Goal: Information Seeking & Learning: Learn about a topic

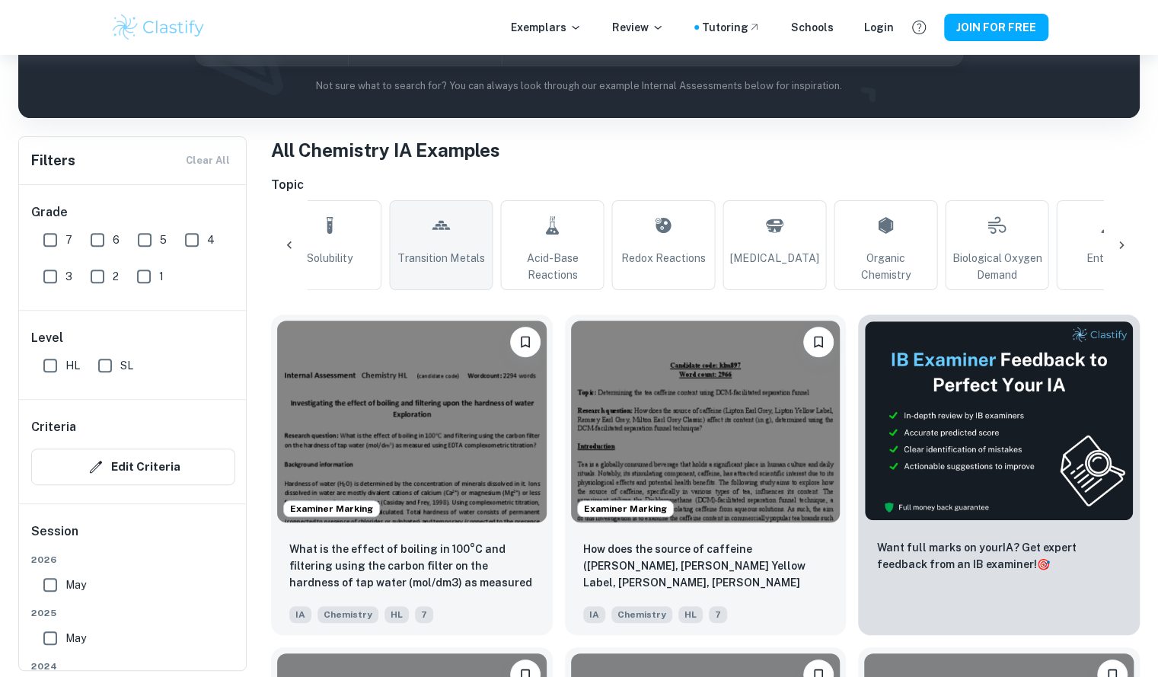
scroll to position [0, 1587]
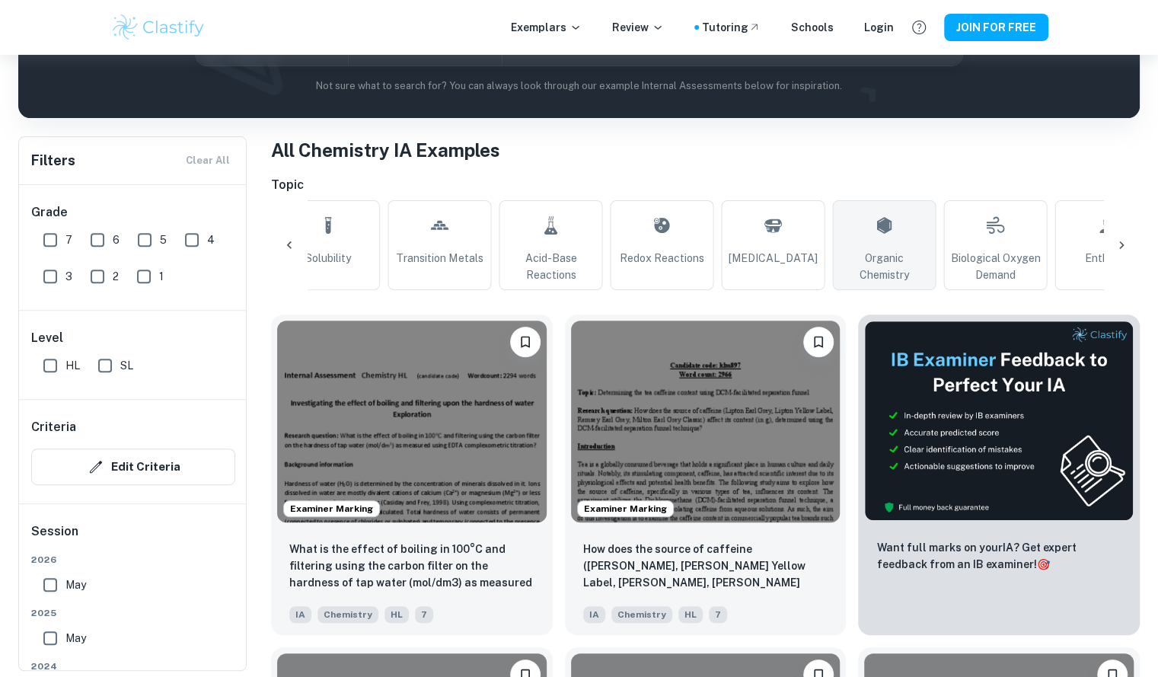
click at [875, 215] on icon at bounding box center [884, 225] width 18 height 37
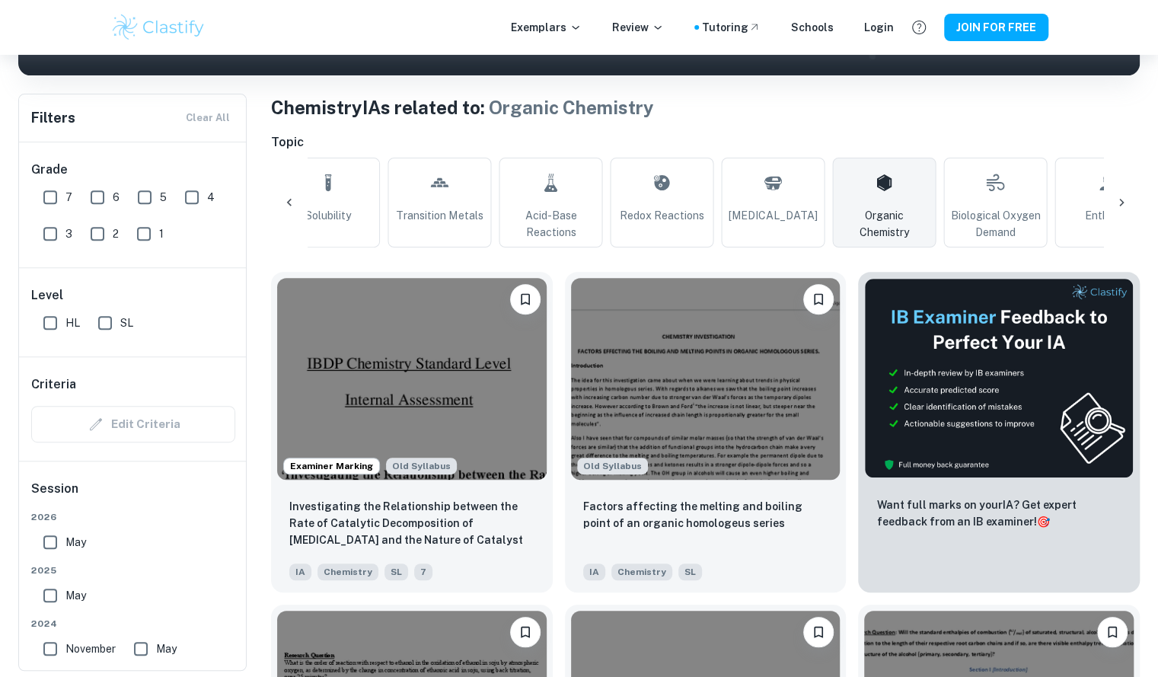
scroll to position [0, 1753]
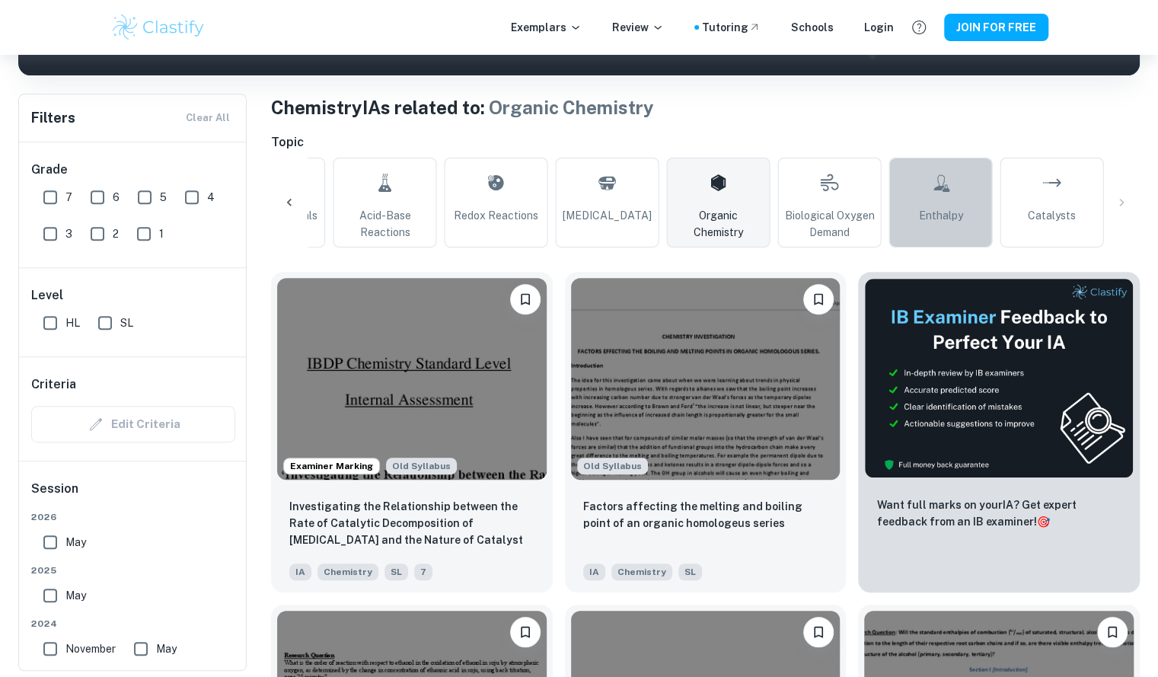
click at [941, 212] on span "Enthalpy" at bounding box center [940, 215] width 44 height 17
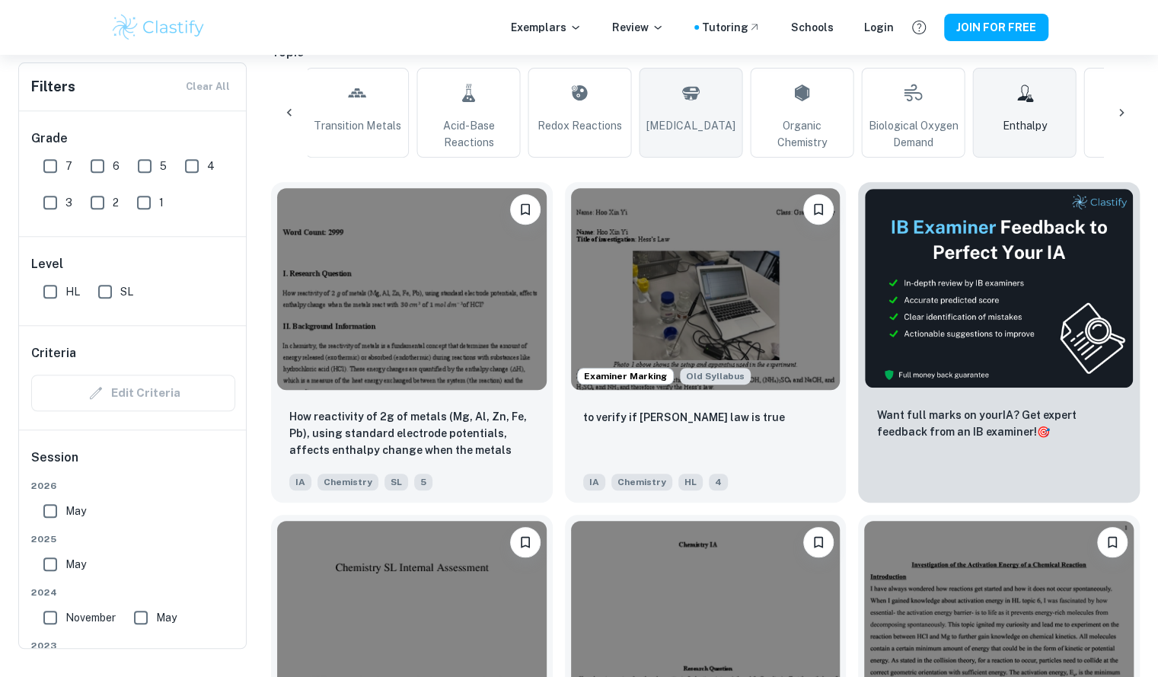
scroll to position [276, 0]
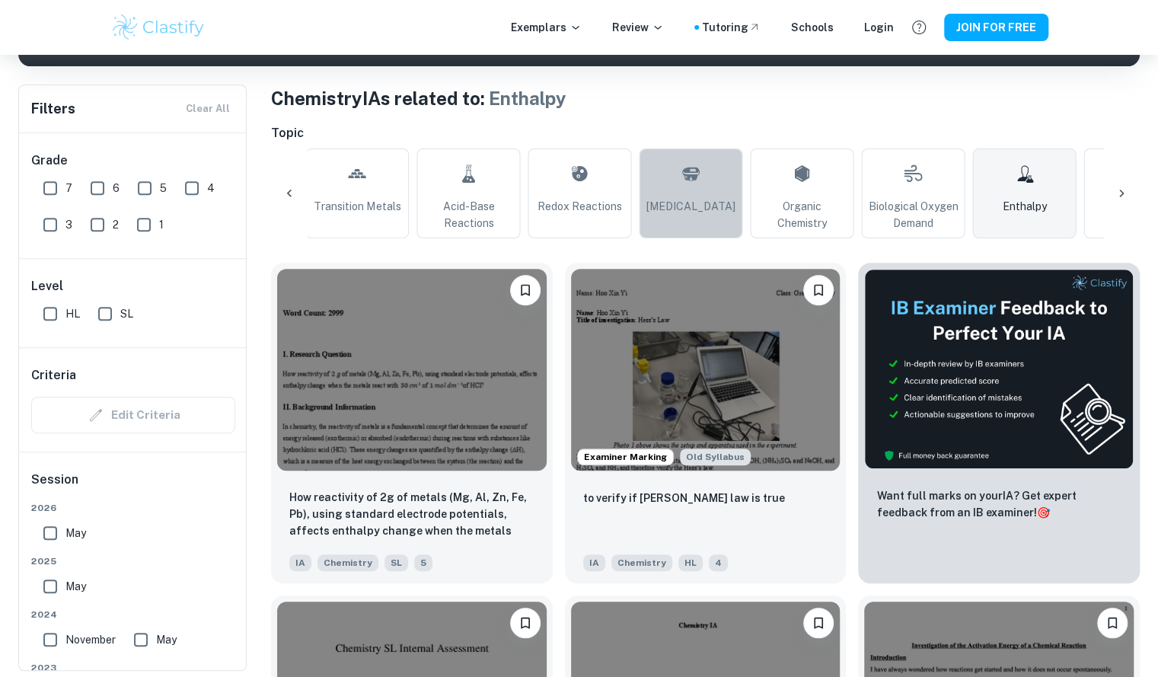
click at [679, 199] on span "[MEDICAL_DATA]" at bounding box center [690, 206] width 89 height 17
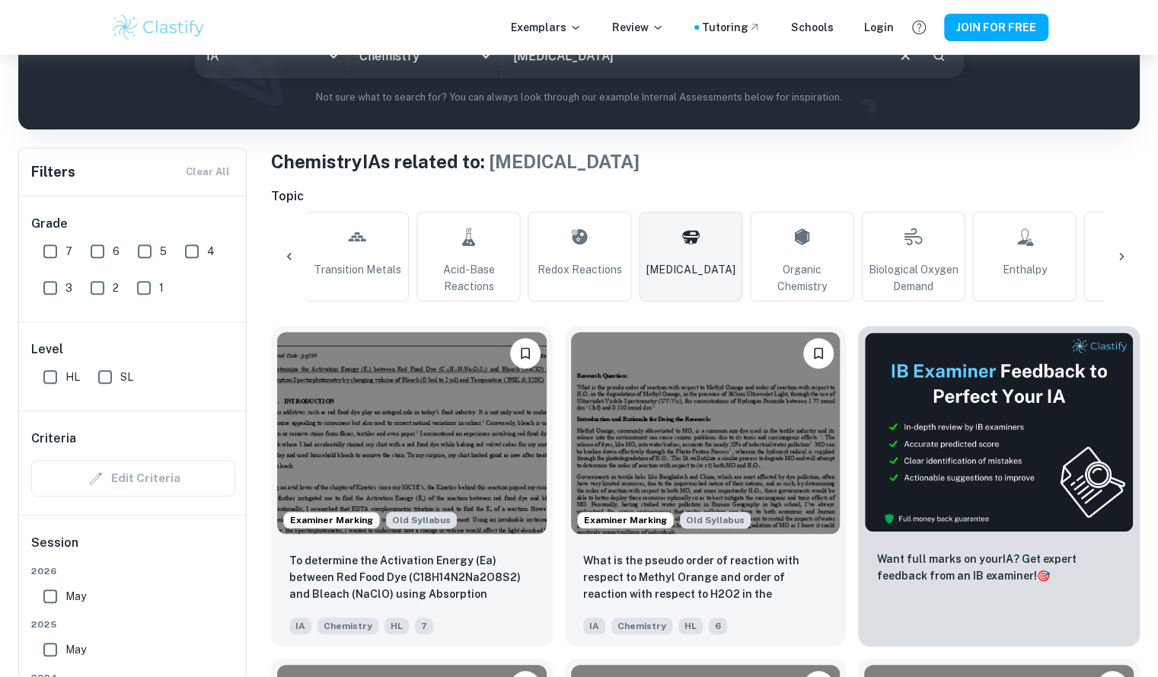
scroll to position [225, 0]
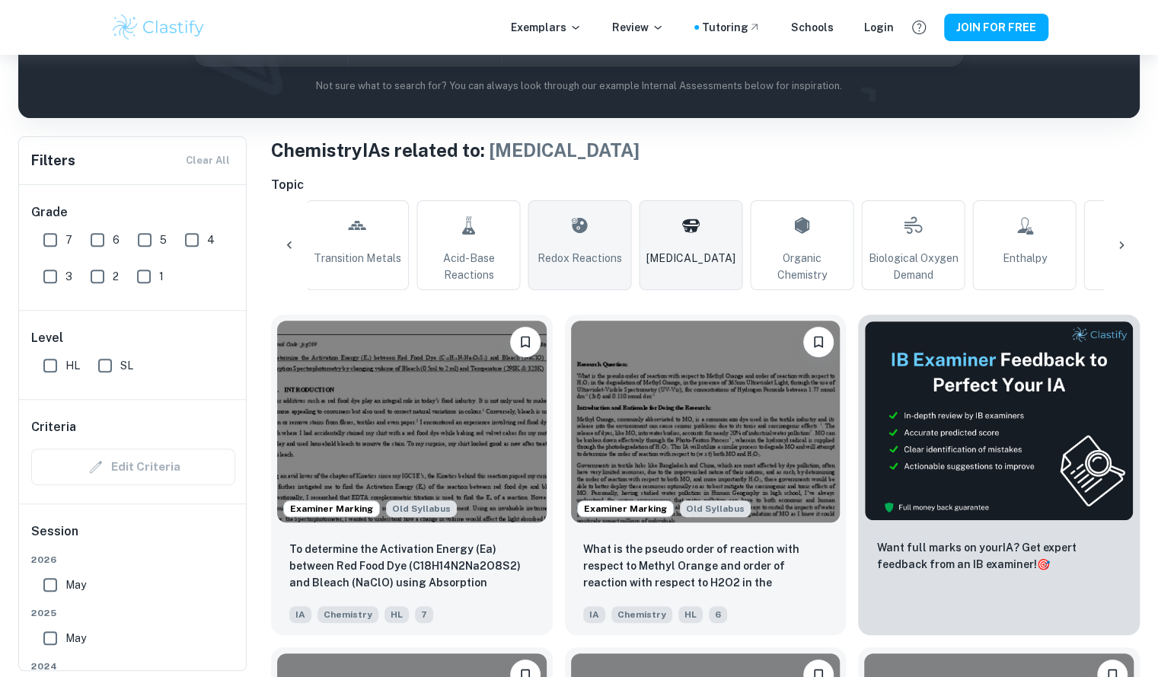
click at [594, 212] on link "Redox Reactions" at bounding box center [579, 245] width 104 height 90
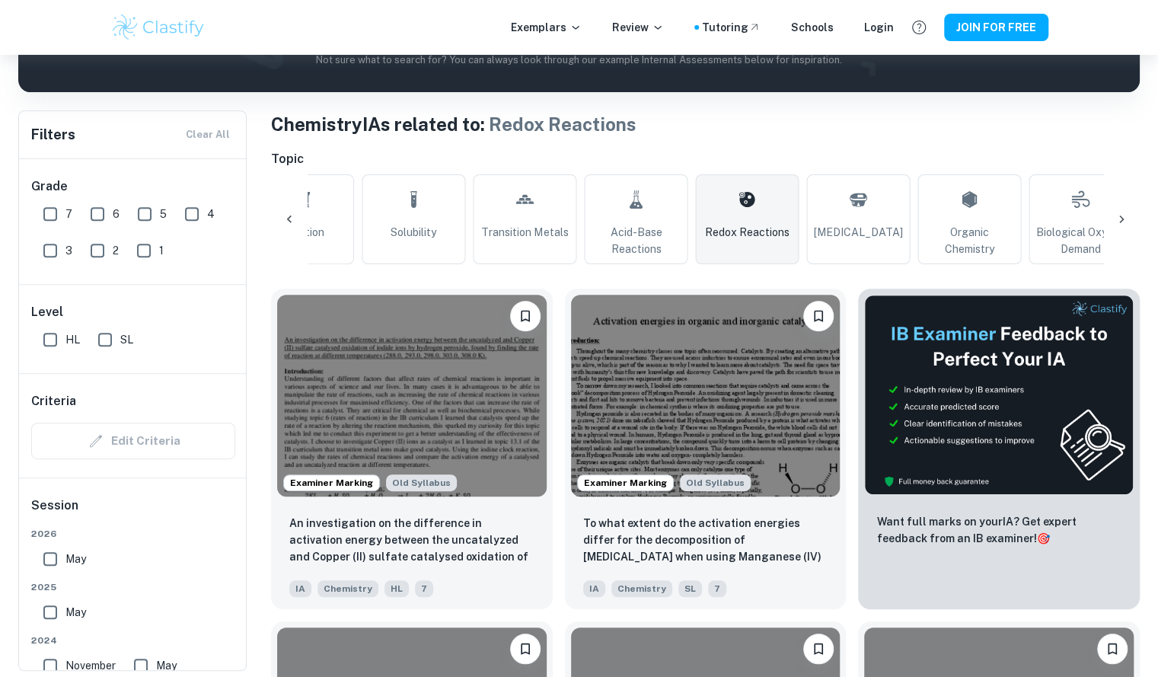
scroll to position [0, 1495]
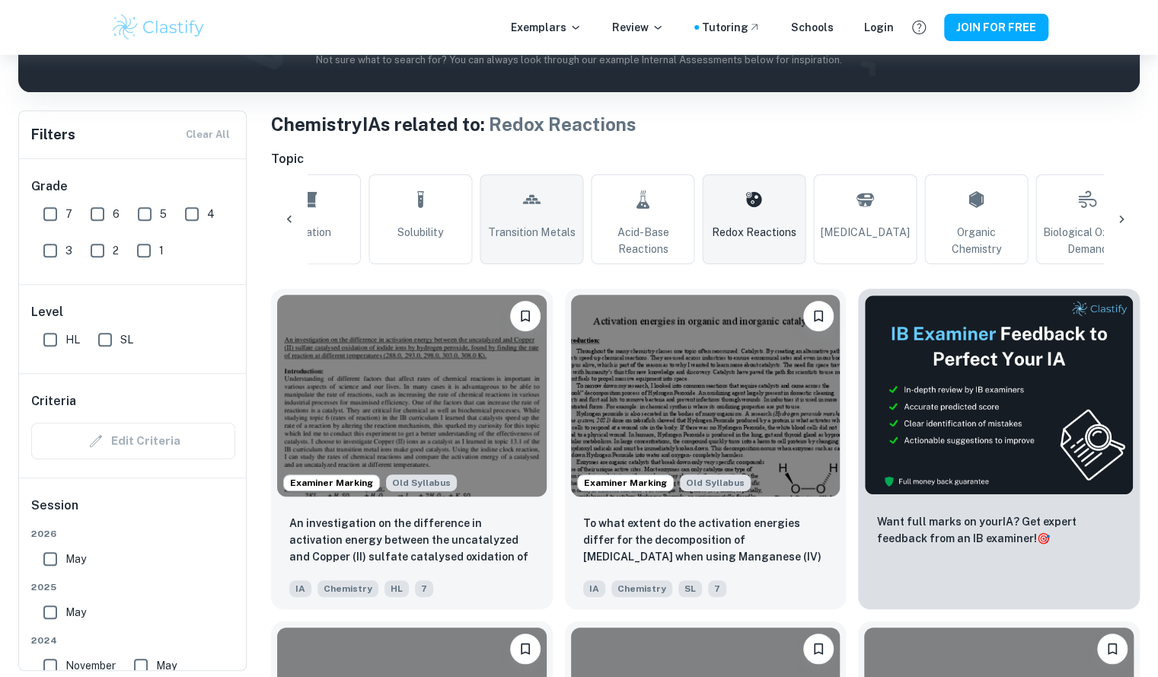
click at [562, 190] on link "Transition Metals" at bounding box center [532, 219] width 104 height 90
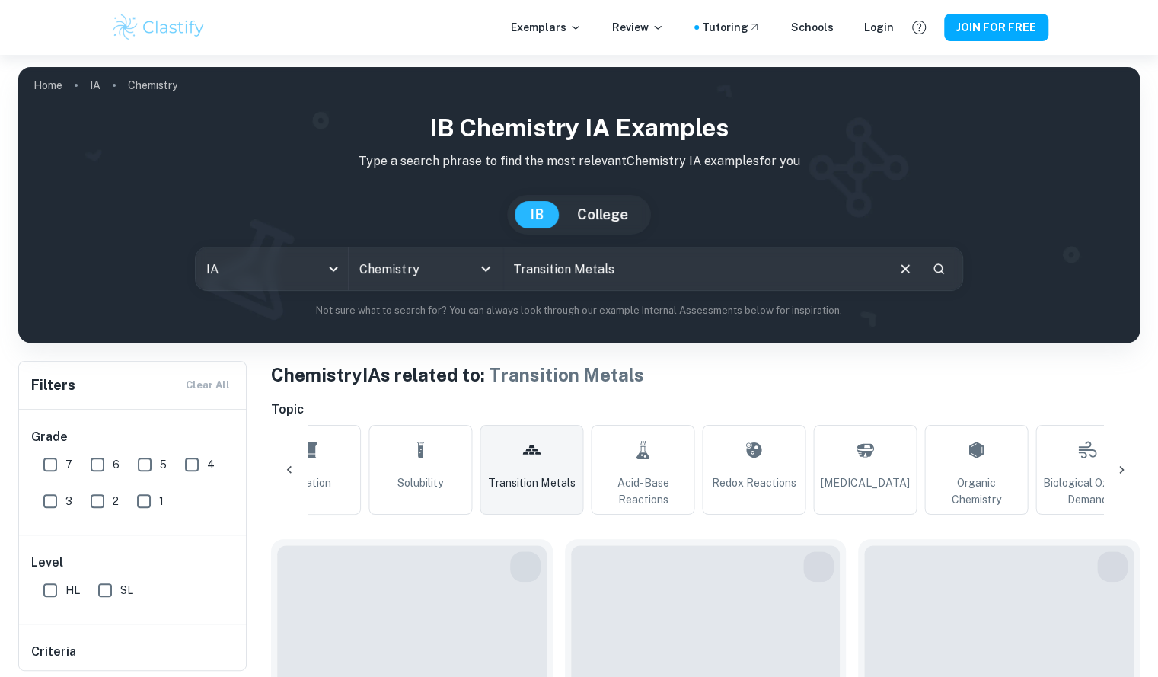
click at [562, 190] on div "IB Chemistry IA examples Type a search phrase to find the most relevant Chemist…" at bounding box center [578, 214] width 1097 height 209
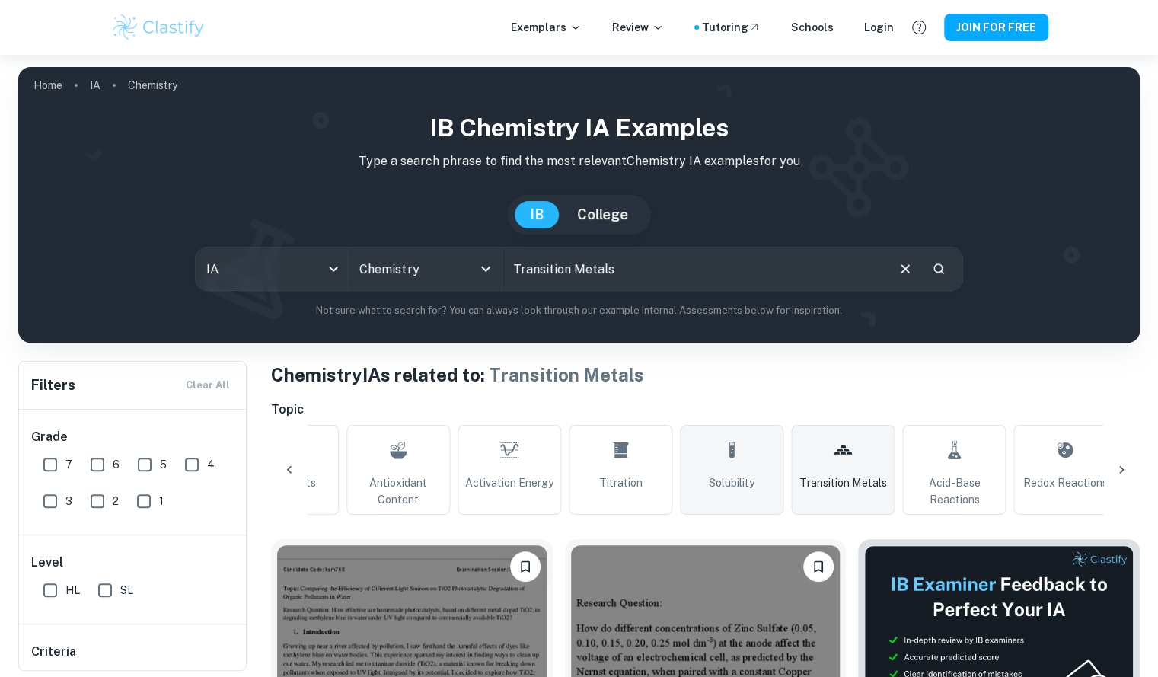
scroll to position [0, 1136]
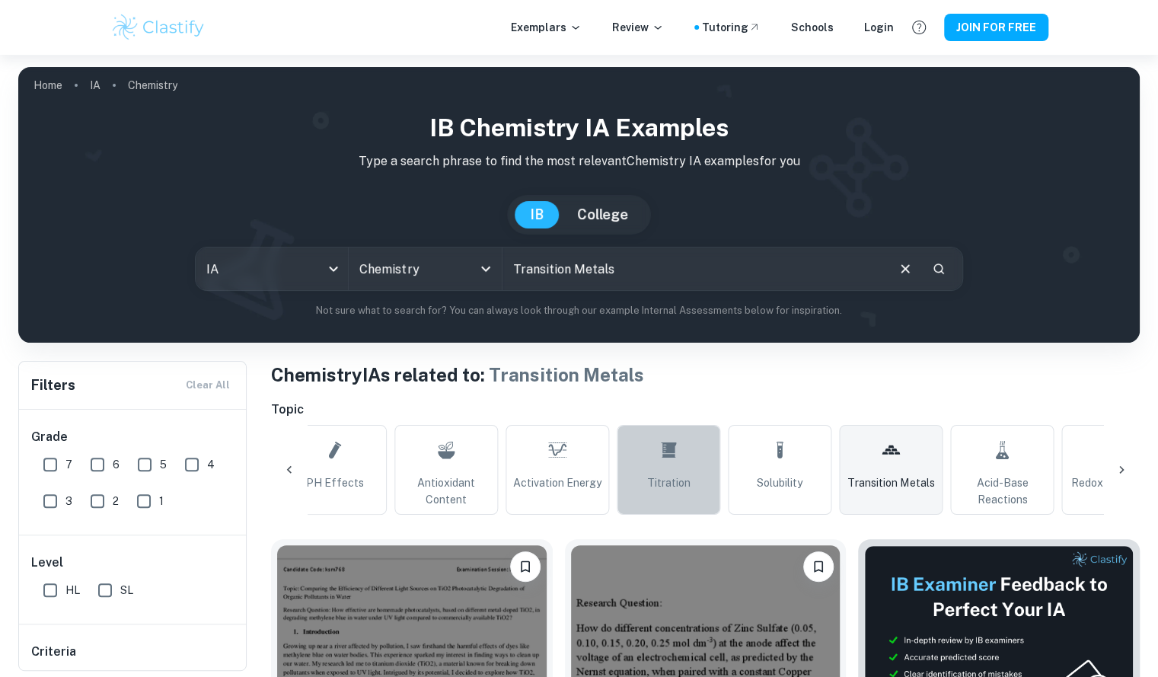
click at [674, 472] on link "Titration" at bounding box center [669, 470] width 104 height 90
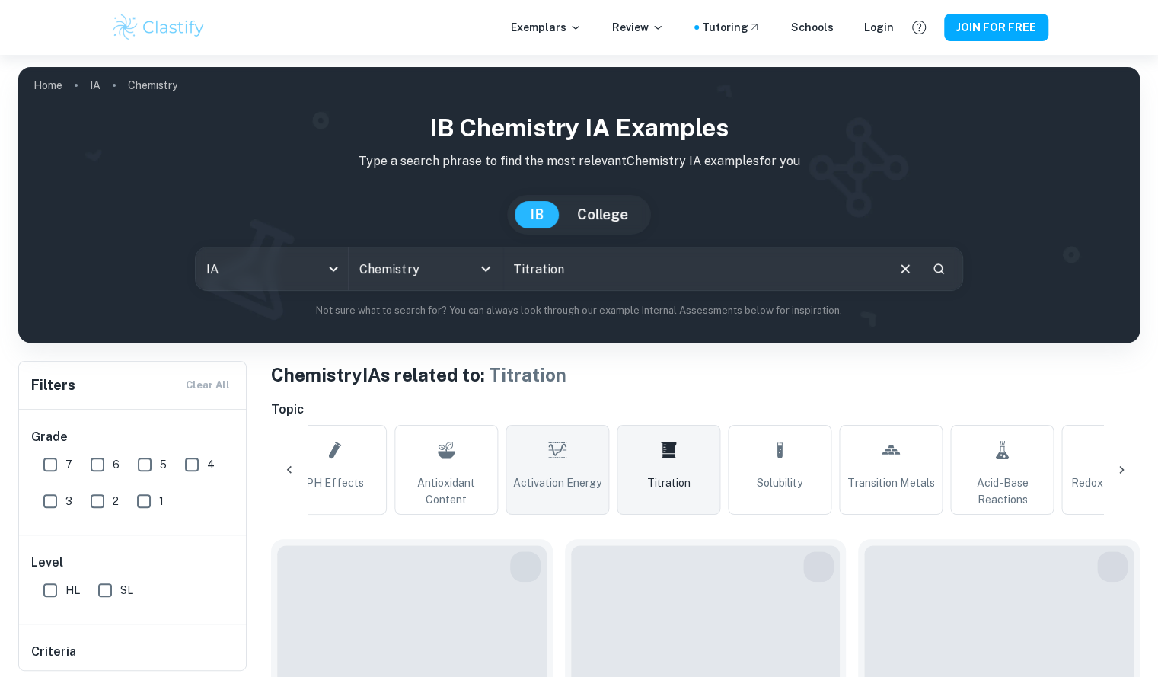
click at [548, 465] on icon at bounding box center [557, 450] width 18 height 37
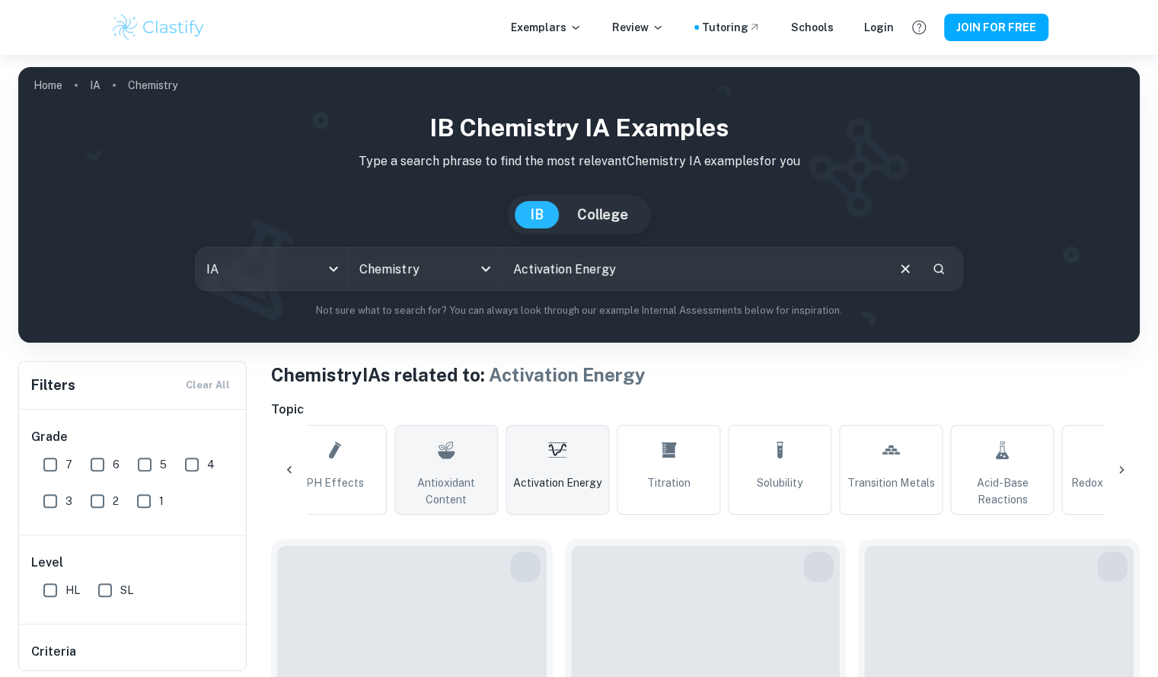
click at [438, 461] on icon at bounding box center [446, 450] width 18 height 37
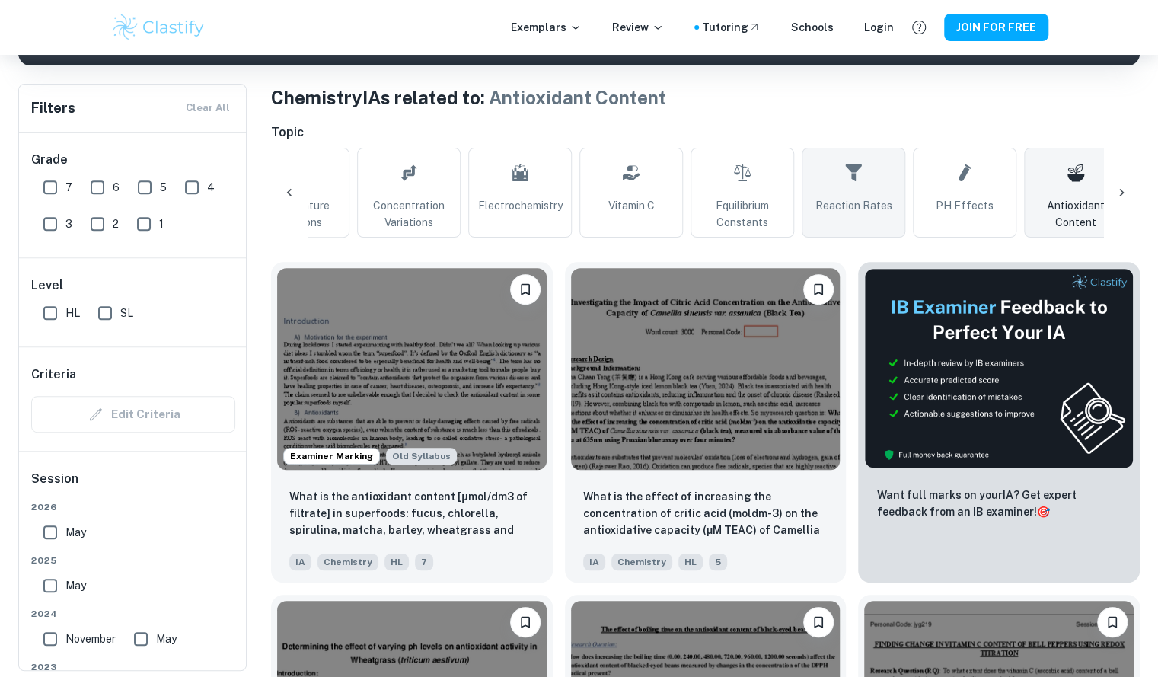
scroll to position [0, 505]
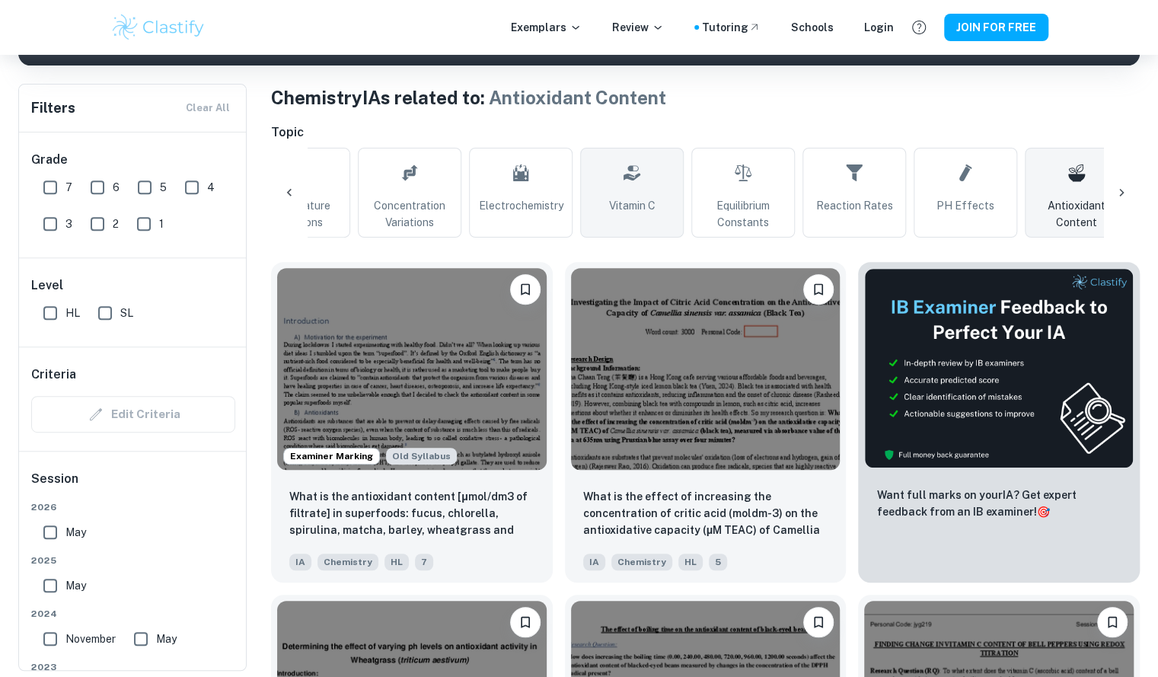
click at [674, 205] on link "Vitamin C" at bounding box center [632, 193] width 104 height 90
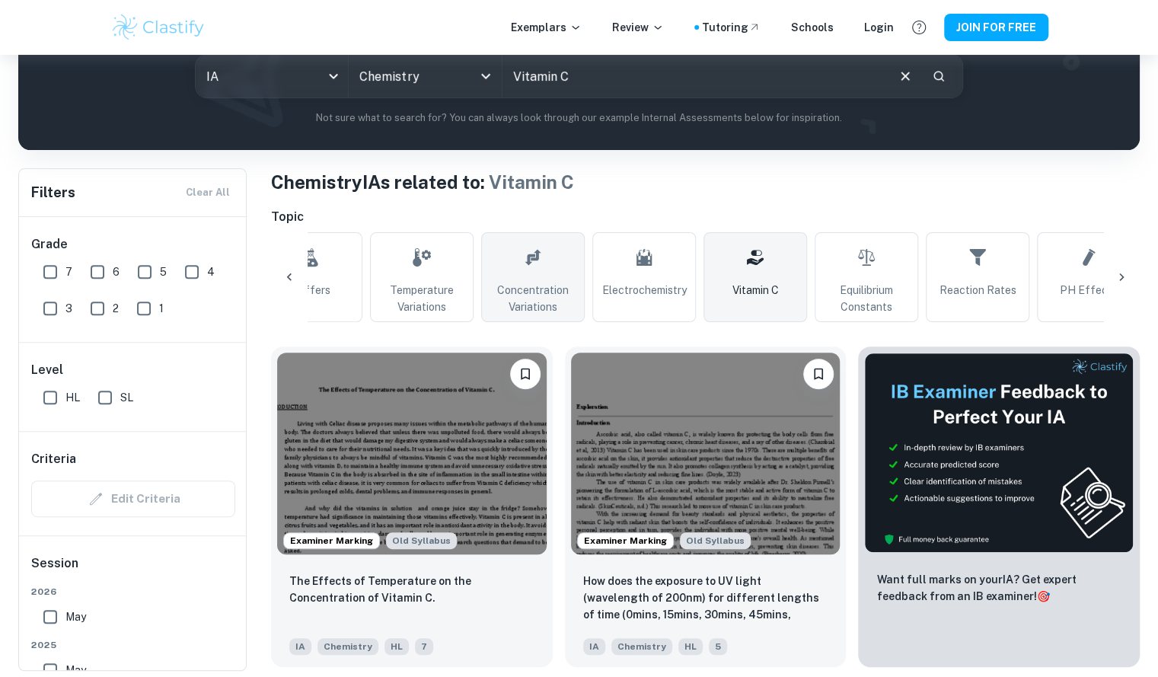
scroll to position [0, 383]
click at [452, 249] on link "Temperature Variations" at bounding box center [421, 277] width 104 height 90
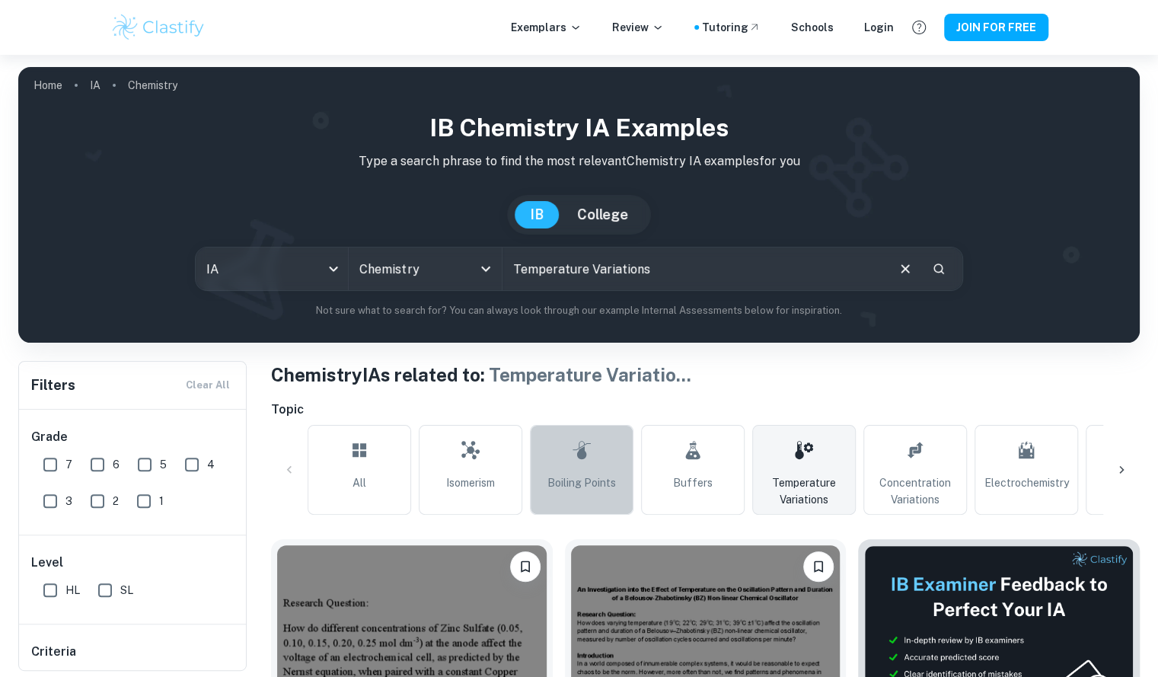
click at [585, 467] on icon at bounding box center [581, 450] width 18 height 37
type input "Boiling Points"
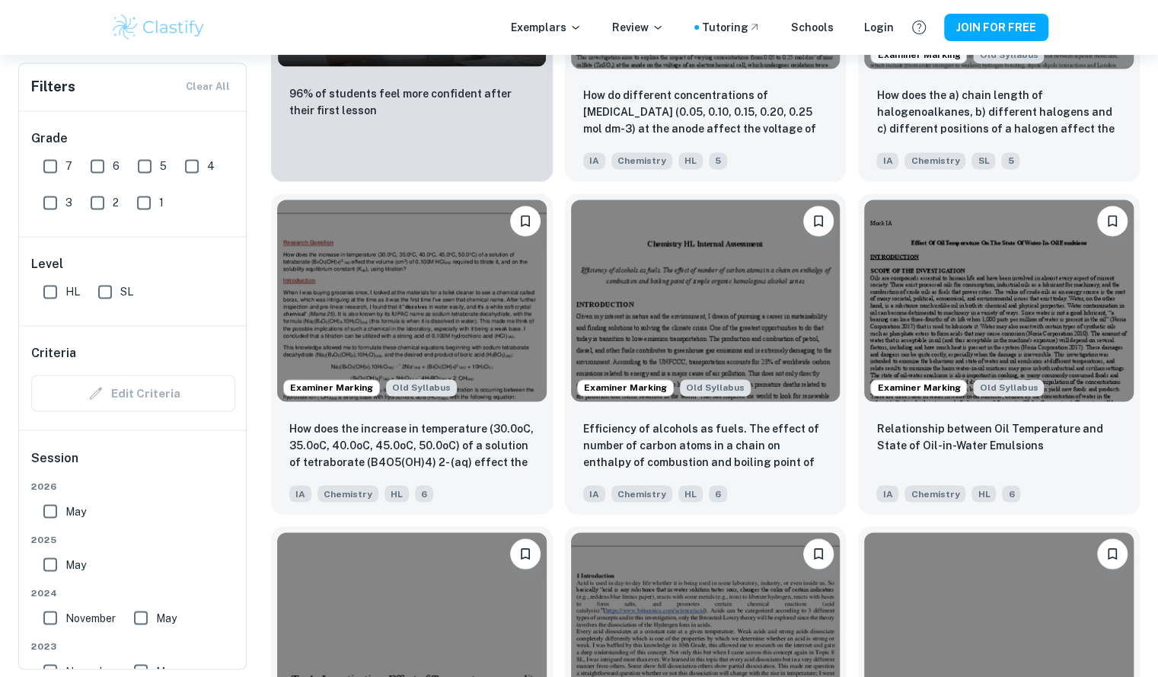
scroll to position [1283, 0]
